Goal: Obtain resource: Download file/media

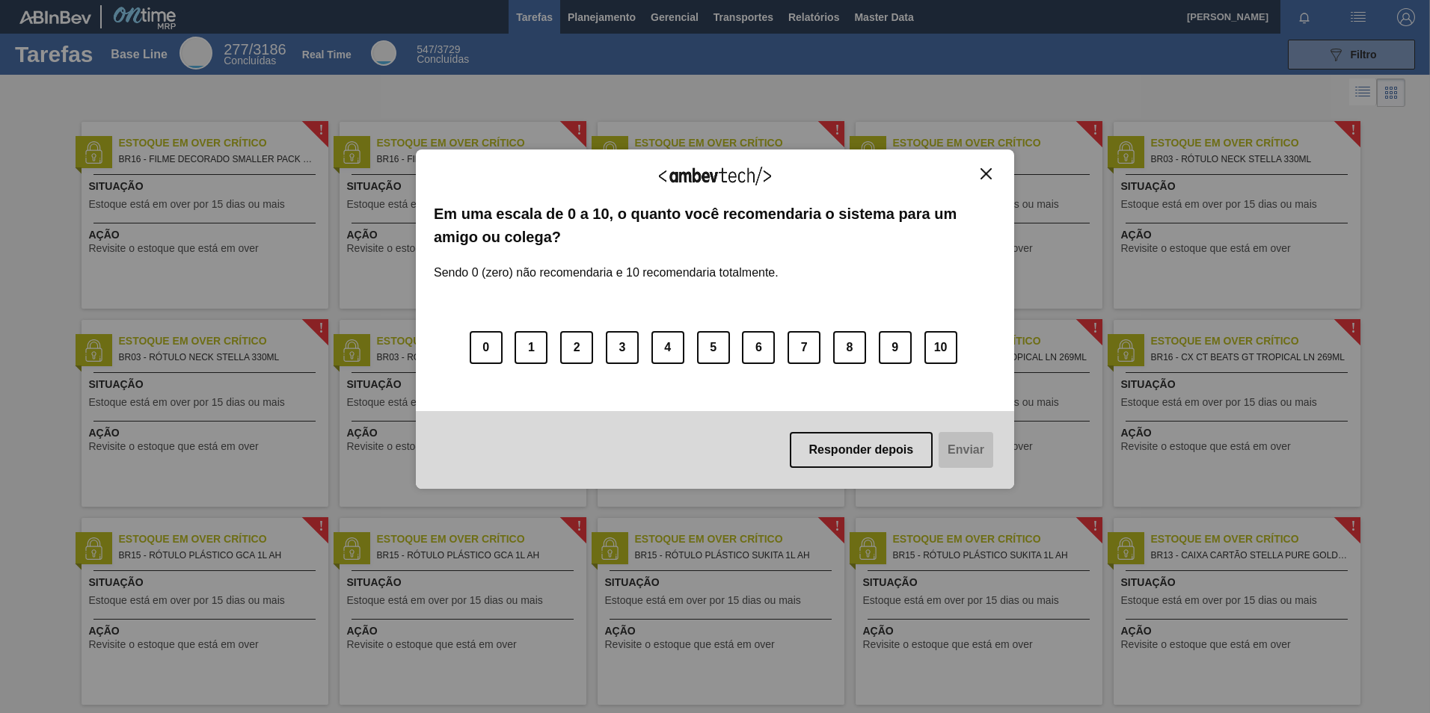
click at [996, 176] on div "Agradecemos seu feedback! Em uma escala de 0 a 10, o quanto você recomendaria o…" at bounding box center [715, 320] width 598 height 340
click at [986, 179] on img "Close" at bounding box center [985, 173] width 11 height 11
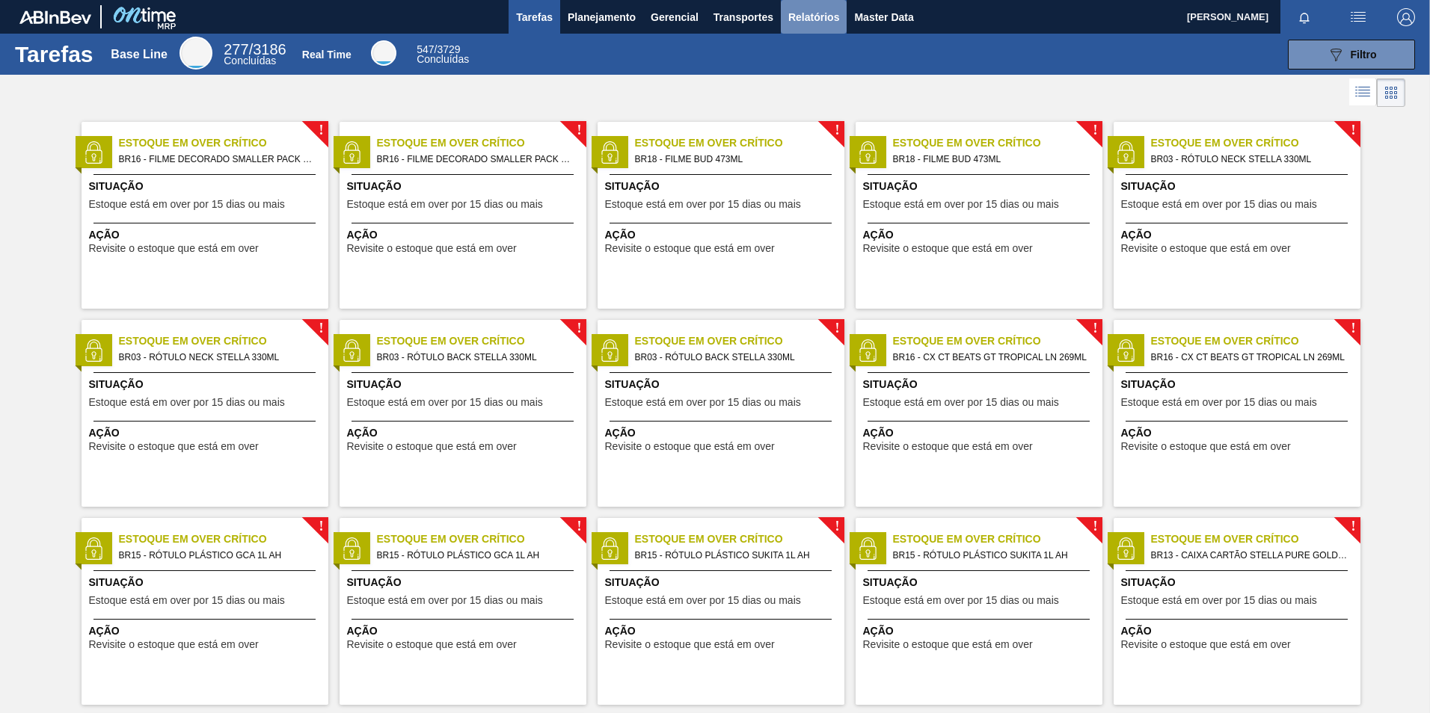
click at [802, 18] on span "Relatórios" at bounding box center [813, 17] width 51 height 18
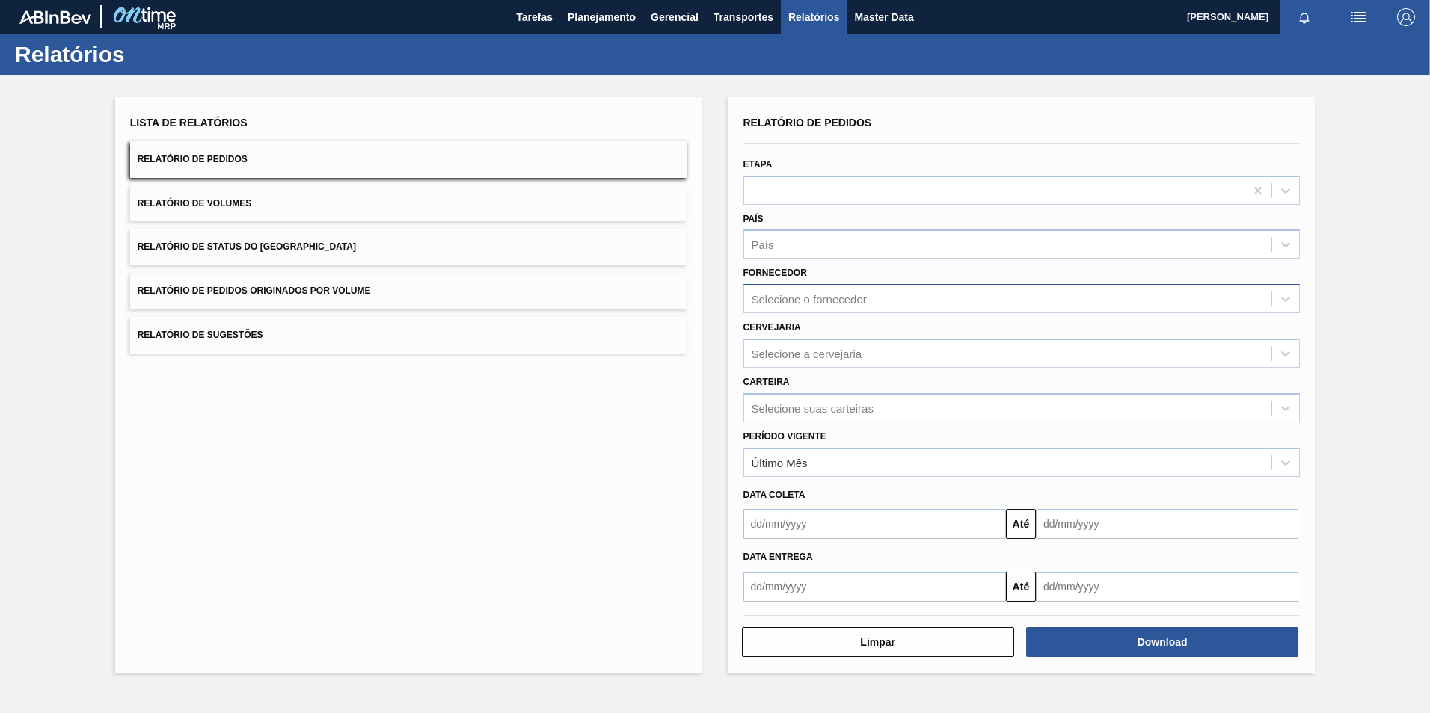
click at [799, 294] on div "Selecione o fornecedor" at bounding box center [809, 299] width 115 height 13
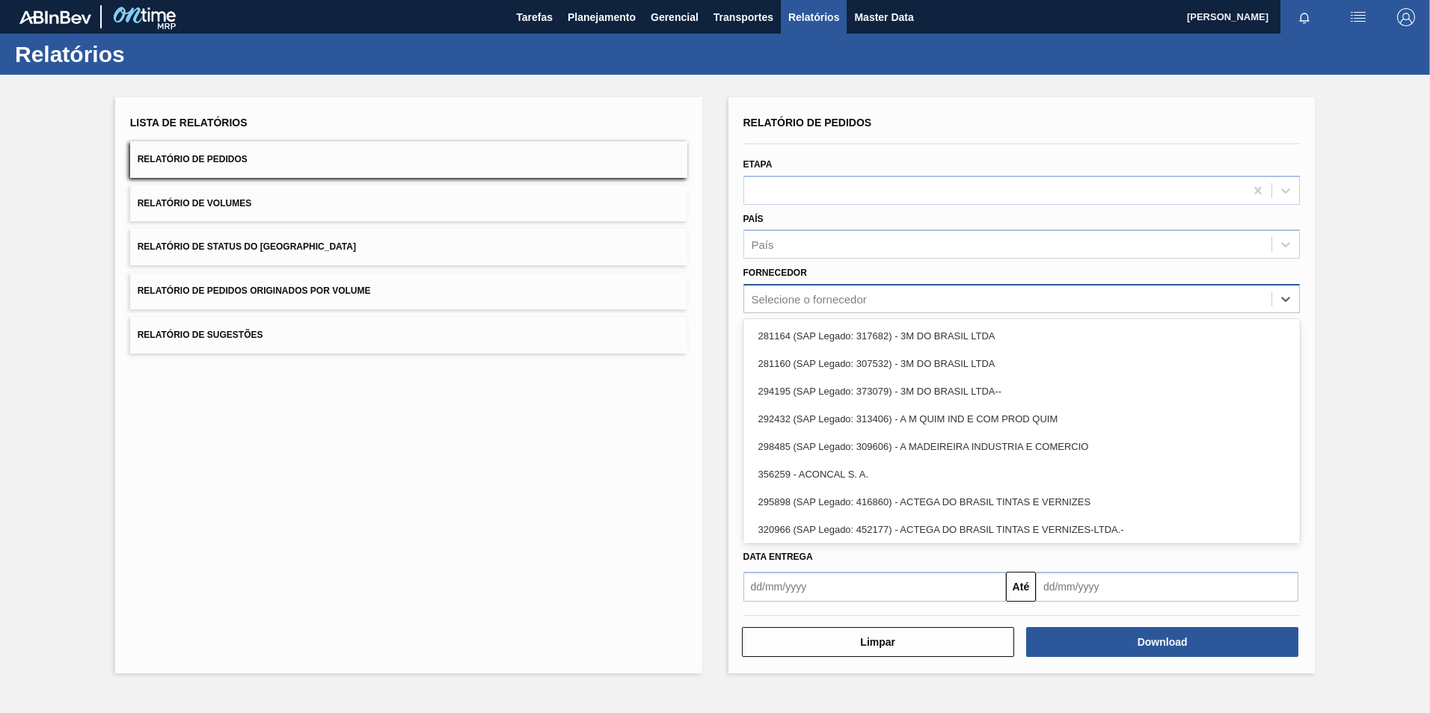
paste input "320622"
type input "320622"
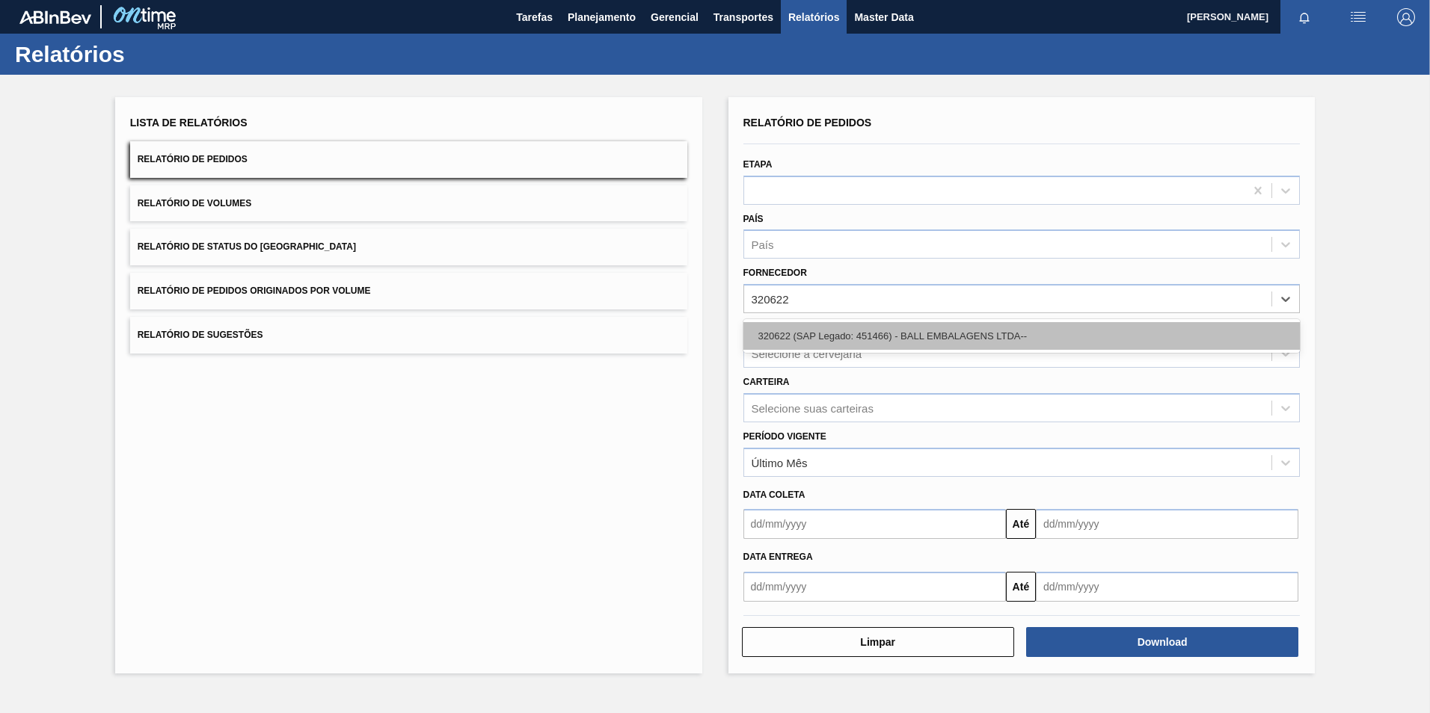
click at [850, 339] on div "320622 (SAP Legado: 451466) - BALL EMBALAGENS LTDA--" at bounding box center [1021, 336] width 557 height 28
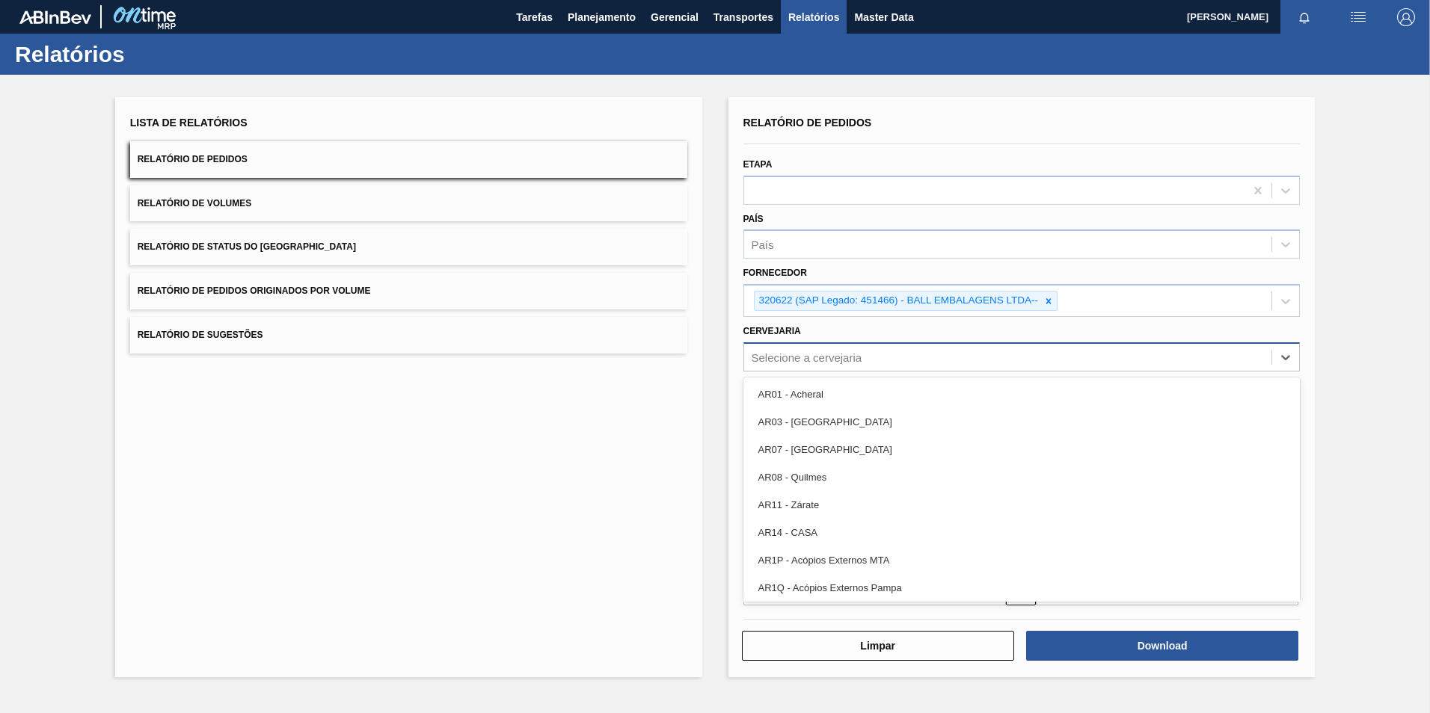
drag, startPoint x: 832, startPoint y: 346, endPoint x: 827, endPoint y: 366, distance: 20.7
click at [826, 360] on div "Selecione a cervejaria" at bounding box center [1021, 357] width 557 height 29
type input "BR02"
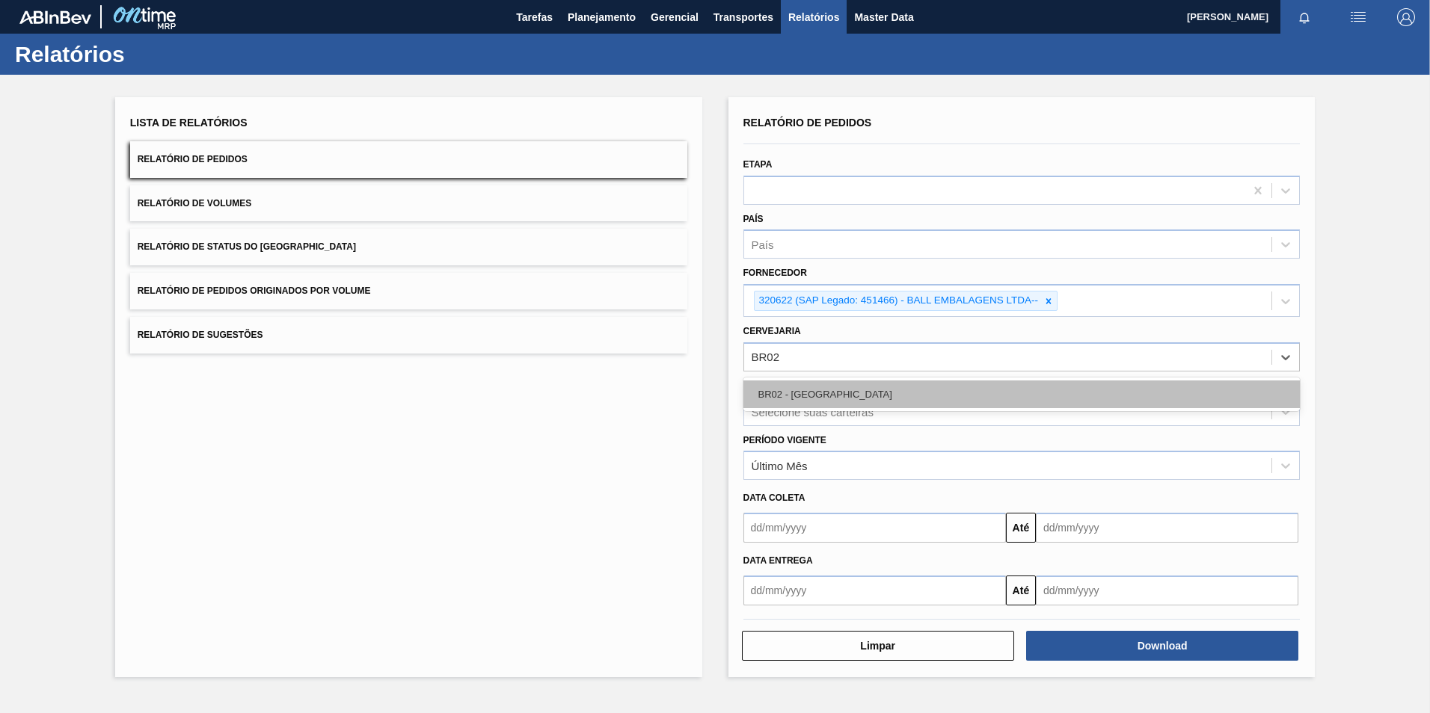
click at [821, 381] on div "BR02 - [GEOGRAPHIC_DATA]" at bounding box center [1021, 395] width 557 height 28
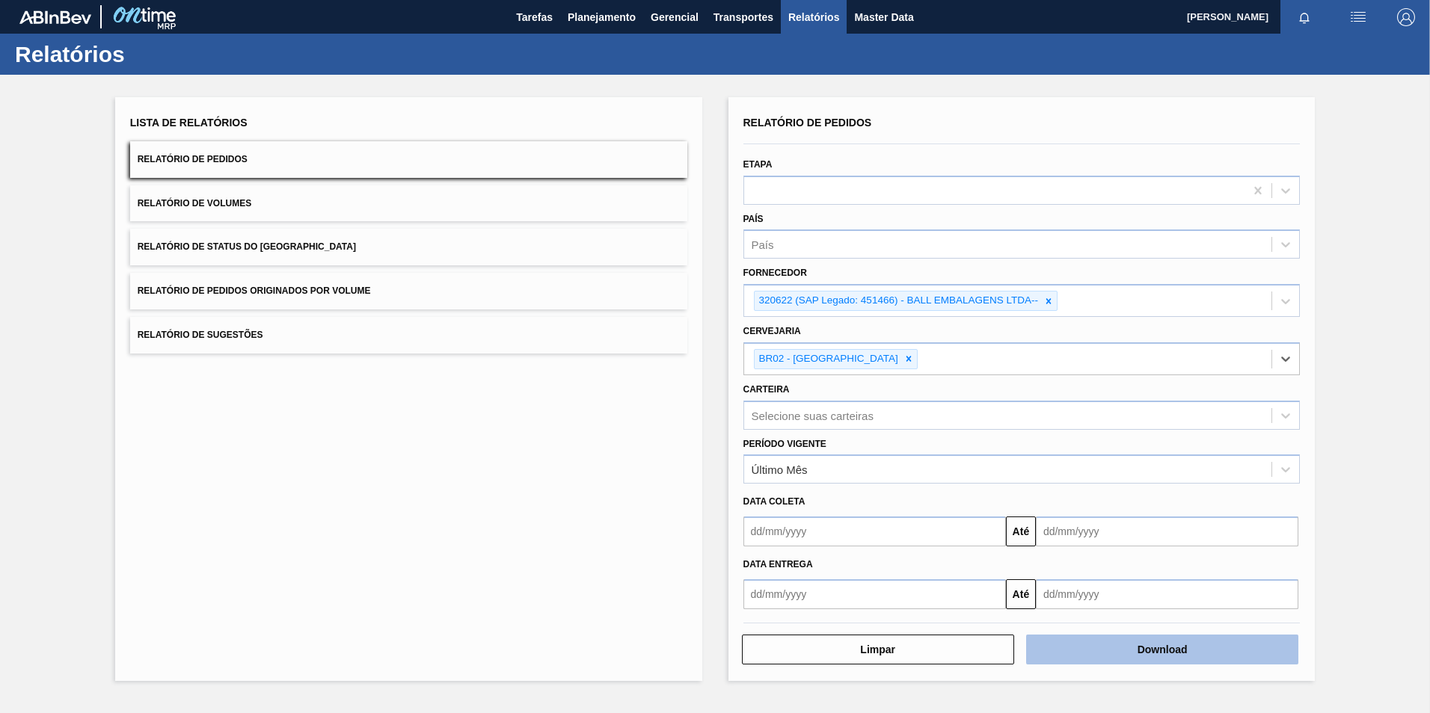
click at [1099, 641] on button "Download" at bounding box center [1162, 650] width 272 height 30
